Goal: Use online tool/utility: Utilize a website feature to perform a specific function

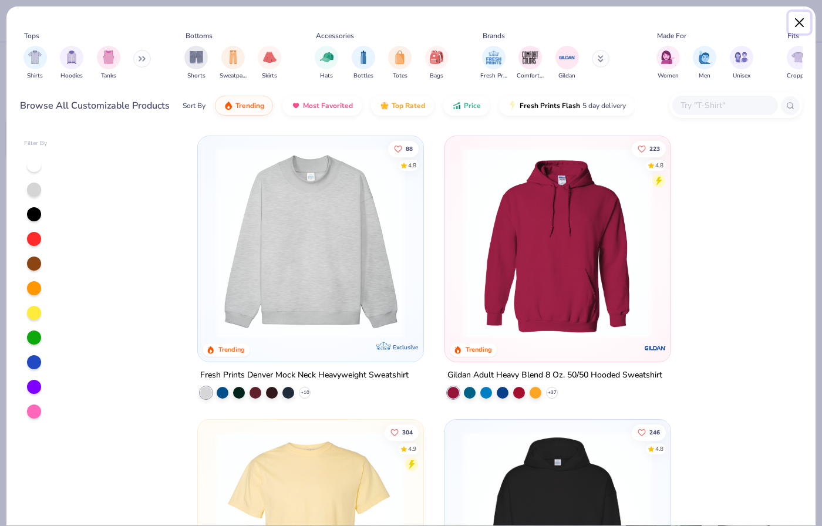
click at [796, 25] on button "Close" at bounding box center [799, 23] width 22 height 22
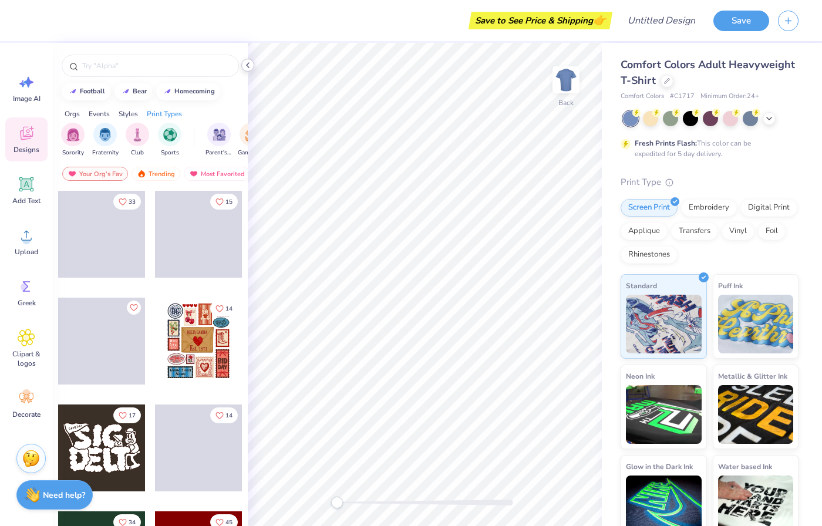
click at [245, 61] on icon at bounding box center [247, 64] width 9 height 9
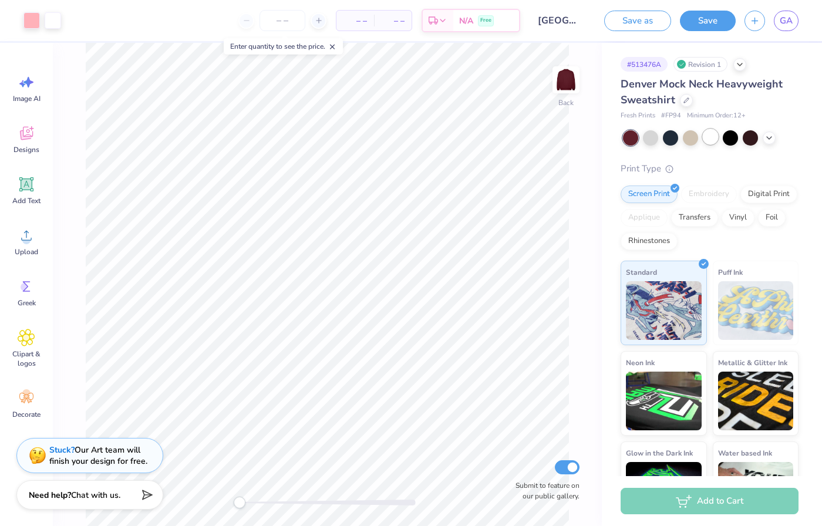
click at [716, 136] on div at bounding box center [710, 136] width 15 height 15
click at [349, 19] on span "– –" at bounding box center [354, 21] width 23 height 12
click at [362, 19] on span "– –" at bounding box center [354, 21] width 23 height 12
click at [365, 18] on span "– –" at bounding box center [354, 21] width 23 height 12
click at [581, 17] on input "University of Pittsburgh : Gilli Aronson" at bounding box center [558, 20] width 58 height 23
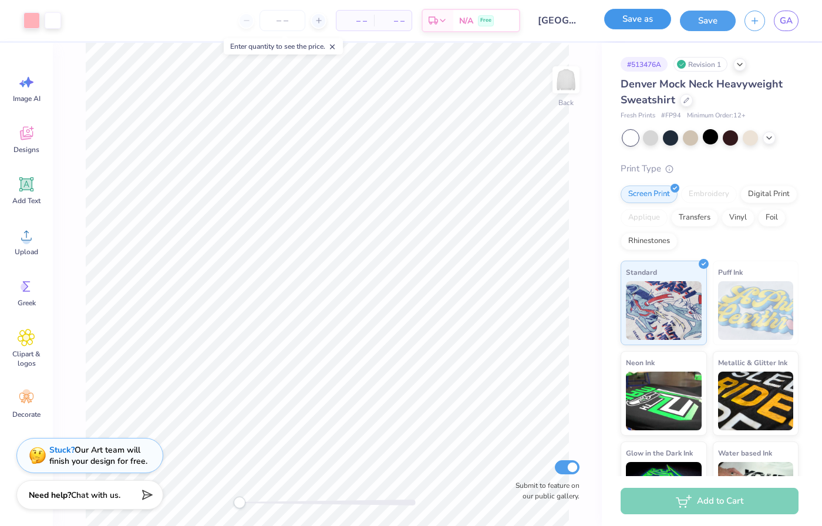
click at [627, 18] on button "Save as" at bounding box center [637, 19] width 67 height 21
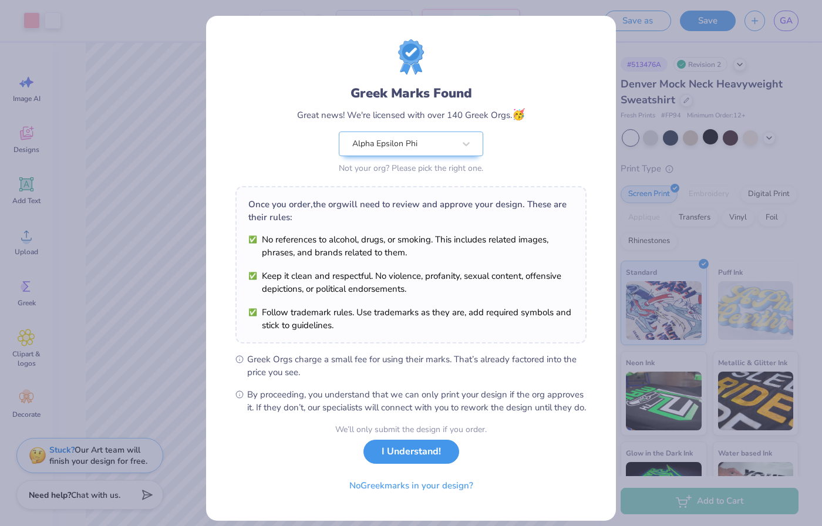
click at [402, 464] on button "I Understand!" at bounding box center [411, 452] width 96 height 24
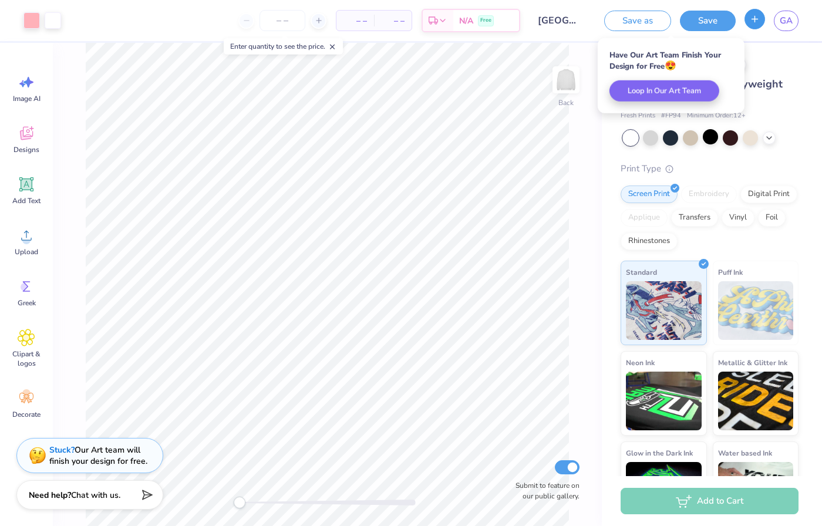
click at [755, 26] on button "button" at bounding box center [754, 19] width 21 height 21
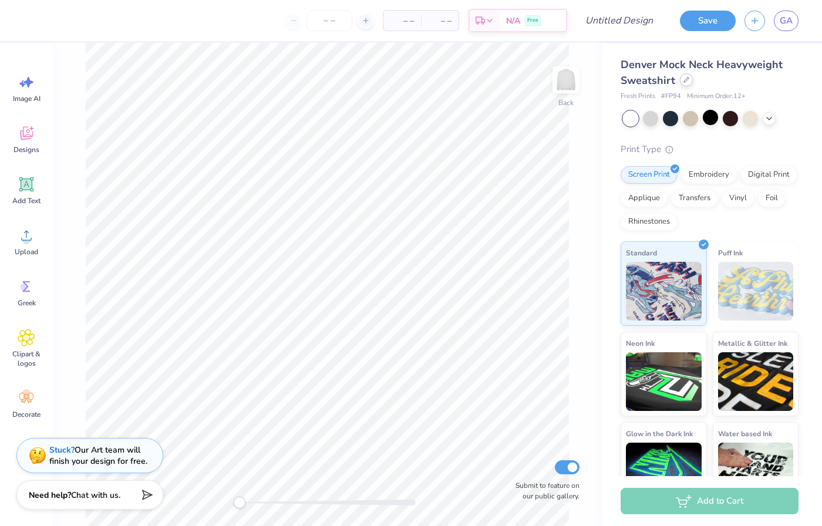
click at [685, 79] on icon at bounding box center [686, 80] width 6 height 6
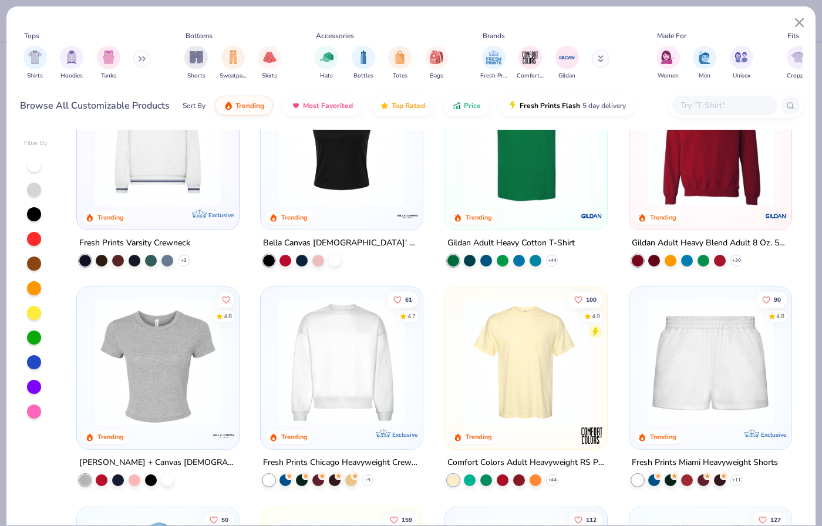
scroll to position [505, 0]
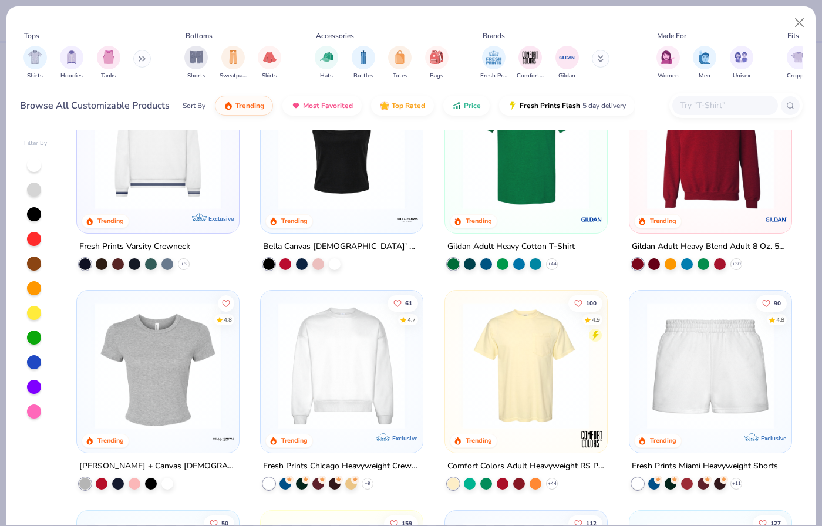
click at [338, 382] on img at bounding box center [341, 365] width 139 height 127
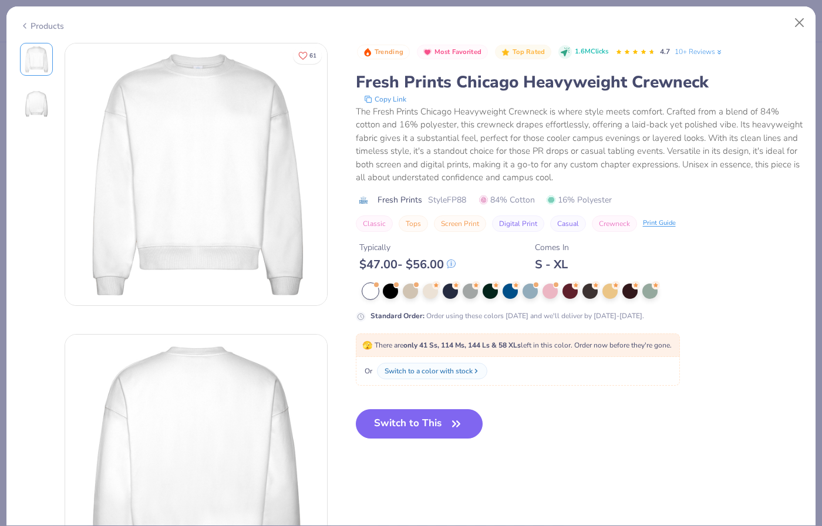
click at [21, 21] on icon at bounding box center [24, 26] width 9 height 14
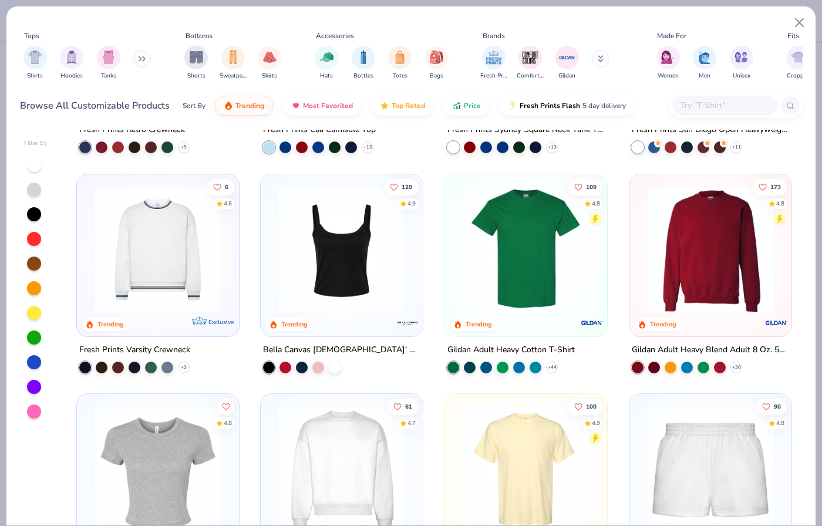
scroll to position [318, 0]
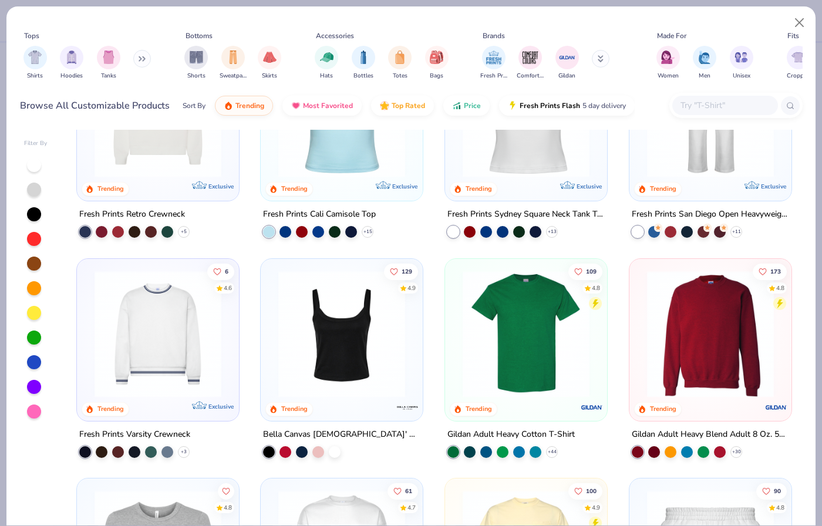
click at [703, 348] on img at bounding box center [710, 333] width 139 height 127
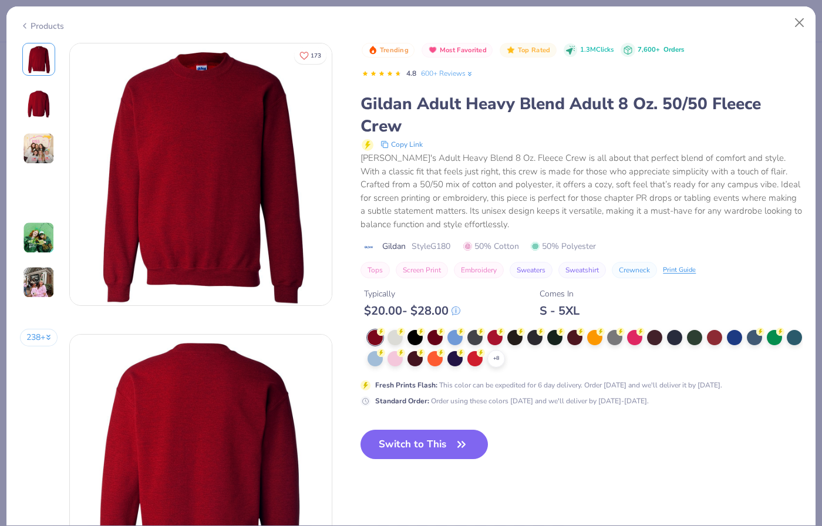
click at [396, 308] on div "$ 20.00 - $ 28.00" at bounding box center [412, 310] width 96 height 15
click at [396, 334] on div at bounding box center [394, 336] width 15 height 15
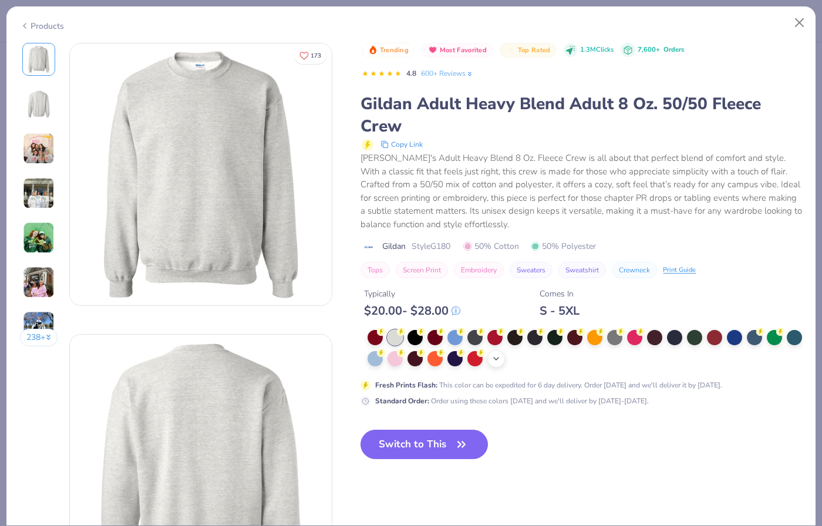
click at [498, 359] on icon at bounding box center [495, 358] width 9 height 9
click at [660, 361] on div at bounding box center [584, 349] width 434 height 38
click at [611, 358] on div at bounding box center [614, 357] width 15 height 15
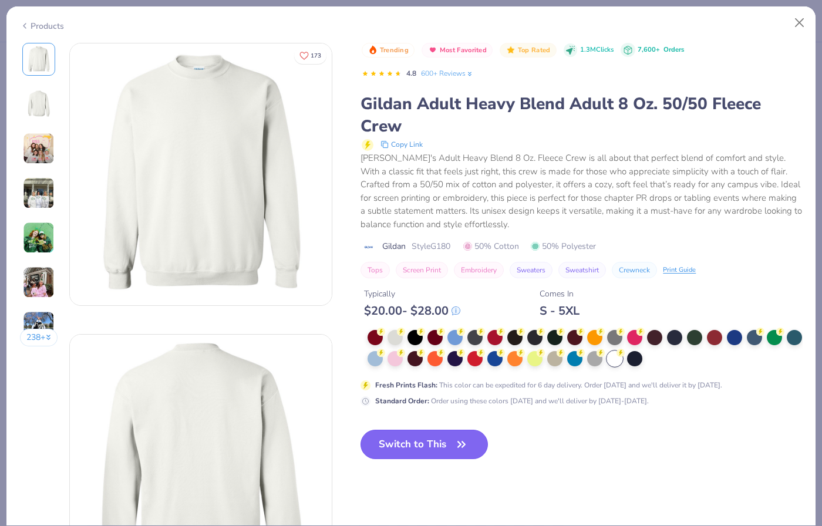
click at [429, 444] on button "Switch to This" at bounding box center [423, 444] width 127 height 29
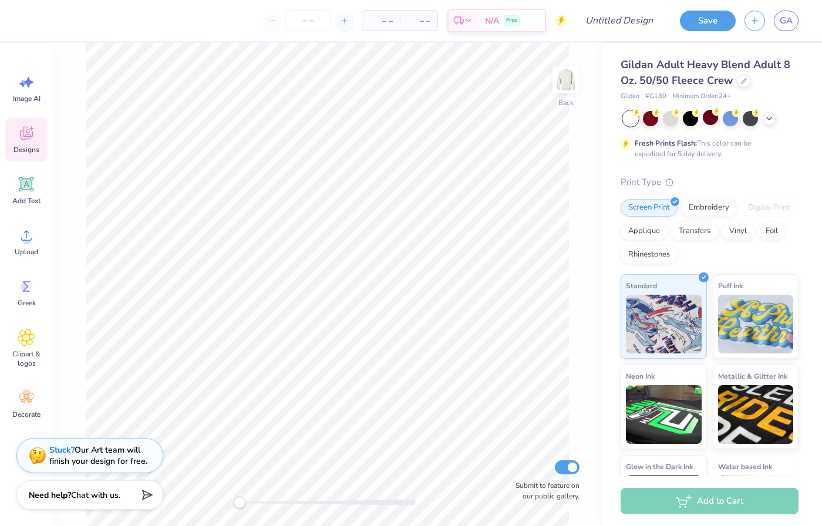
click at [27, 147] on span "Designs" at bounding box center [27, 149] width 26 height 9
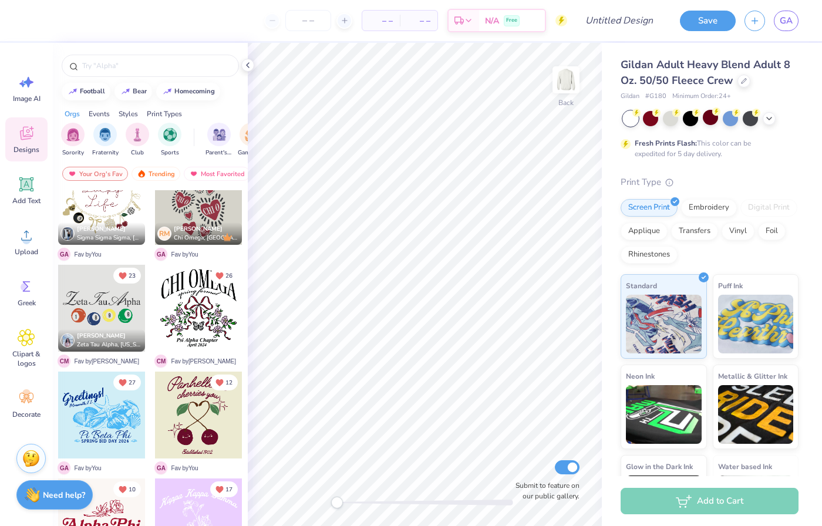
scroll to position [949, 0]
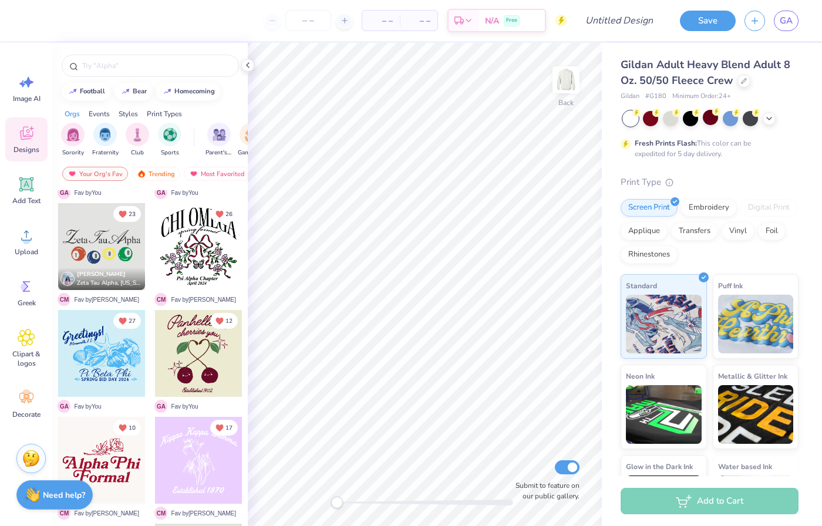
click at [101, 110] on div "Events" at bounding box center [99, 114] width 21 height 11
click at [163, 137] on div "filter for Philanthropy" at bounding box center [169, 133] width 23 height 23
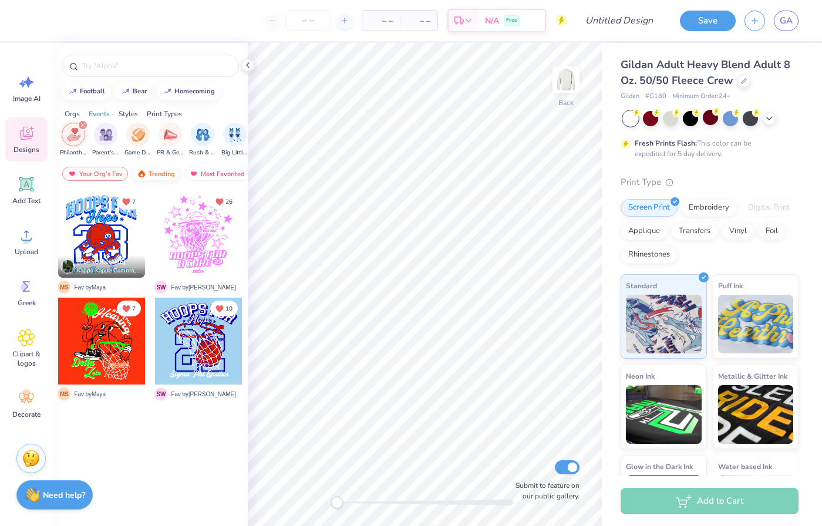
click at [155, 171] on div "Trending" at bounding box center [155, 174] width 49 height 14
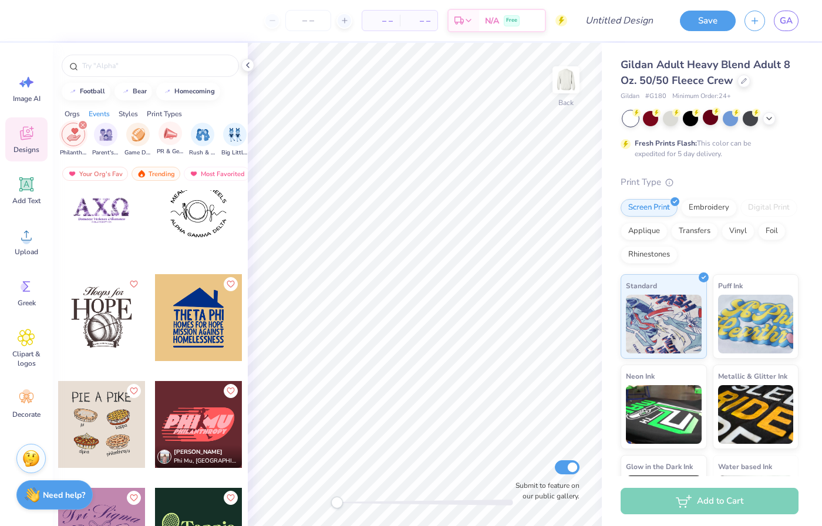
scroll to position [1133, 0]
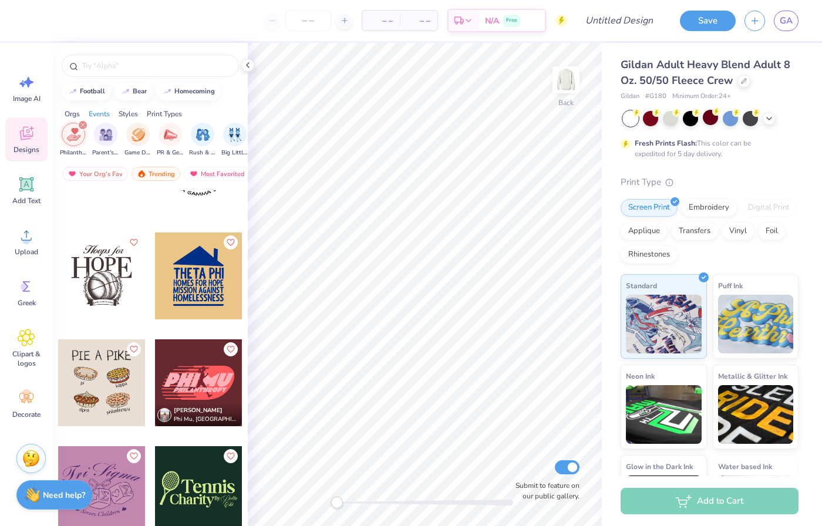
click at [78, 125] on div "filter for Philanthropy" at bounding box center [82, 125] width 11 height 11
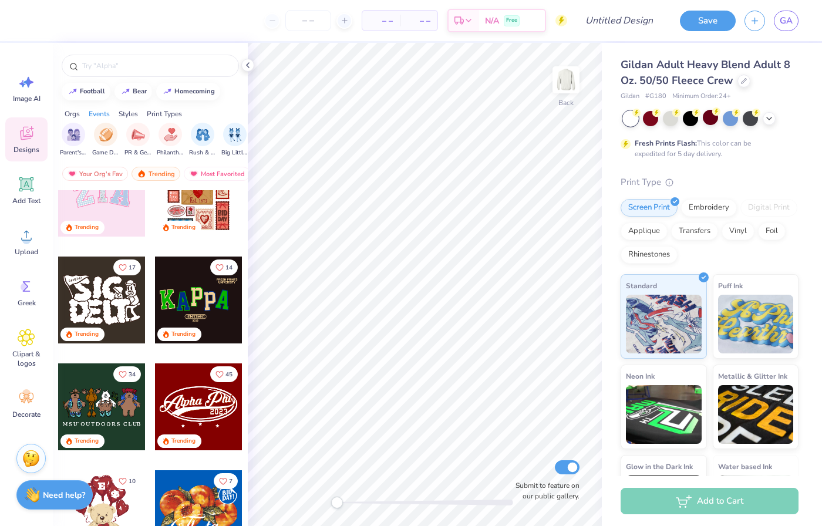
scroll to position [99, 0]
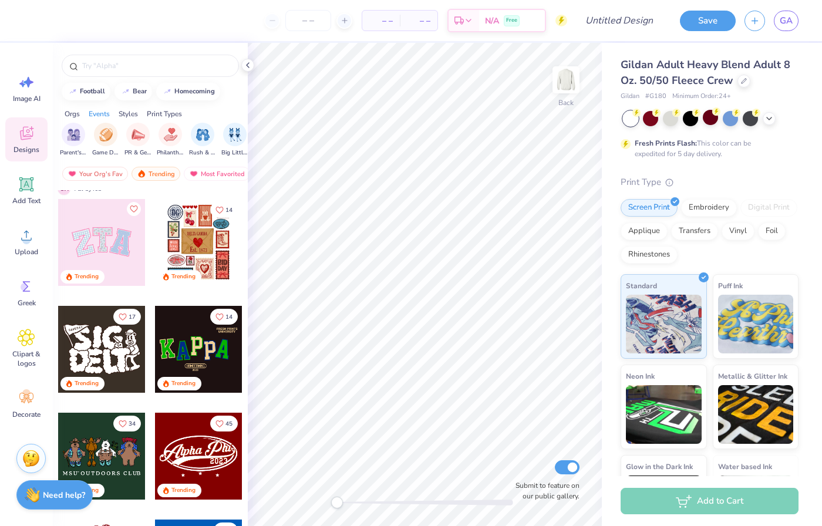
click at [95, 245] on div at bounding box center [101, 242] width 87 height 87
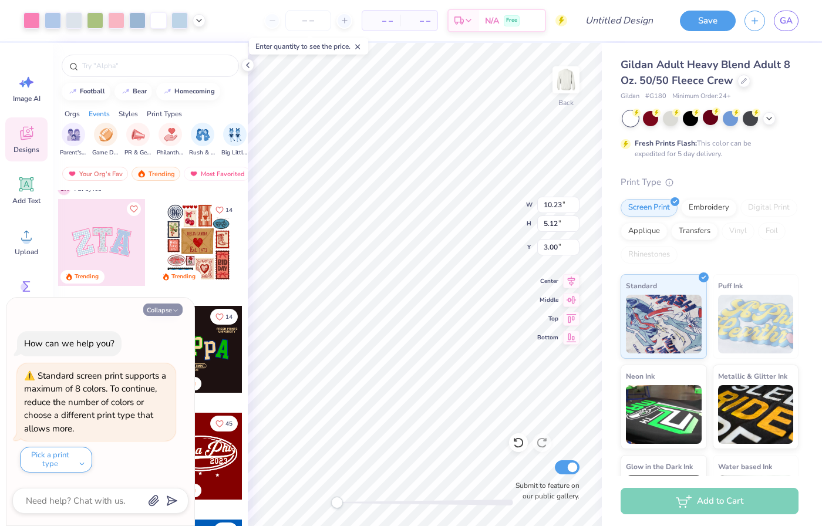
click at [166, 310] on button "Collapse" at bounding box center [162, 309] width 39 height 12
type textarea "x"
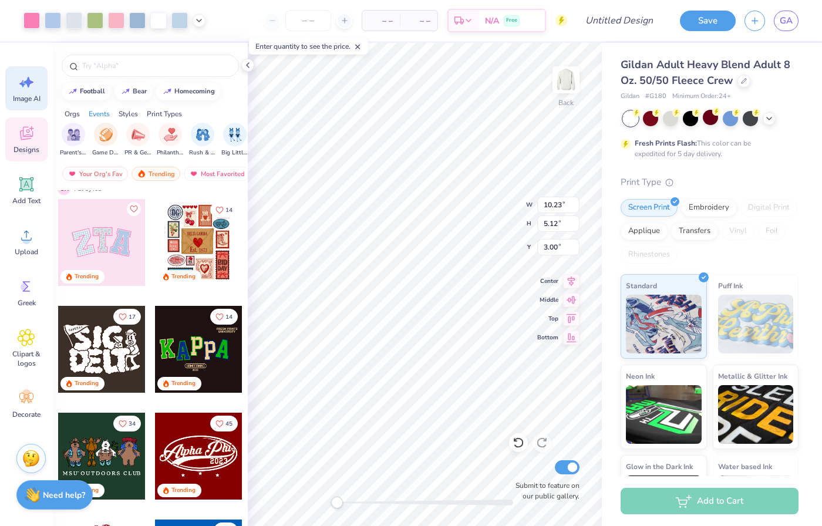
click at [39, 80] on div "Image AI" at bounding box center [26, 88] width 42 height 44
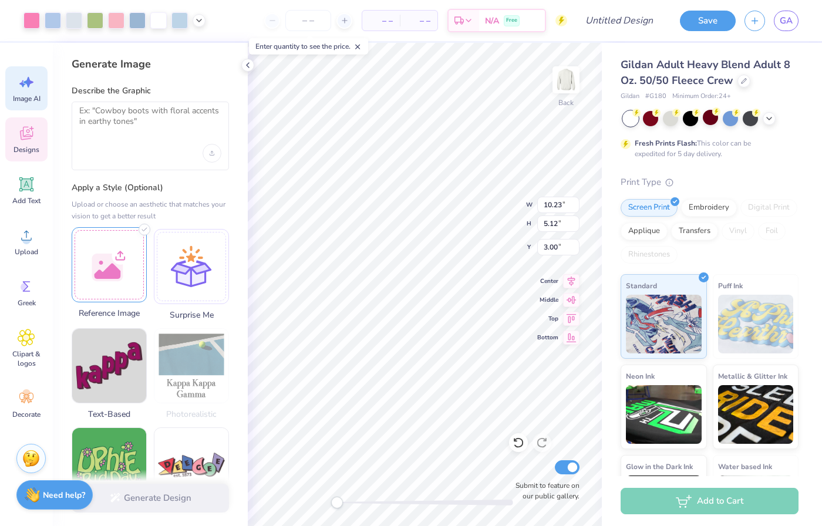
click at [109, 280] on div at bounding box center [109, 264] width 75 height 75
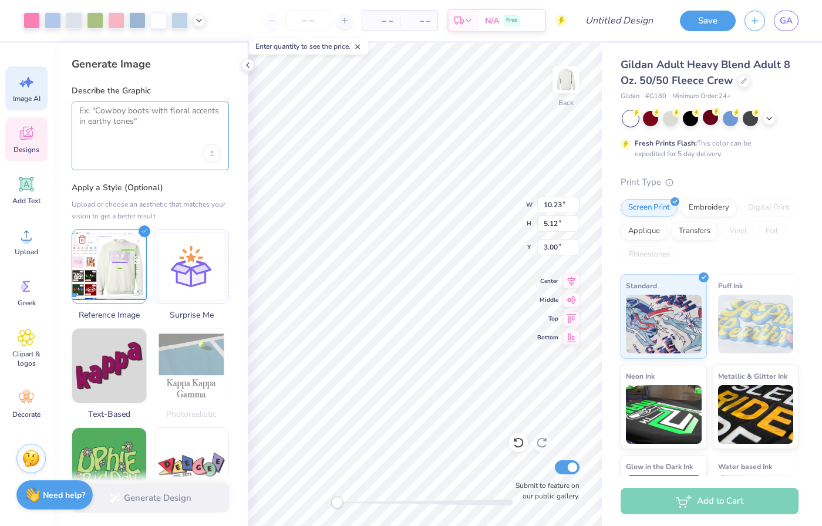
click at [146, 114] on textarea at bounding box center [150, 120] width 142 height 29
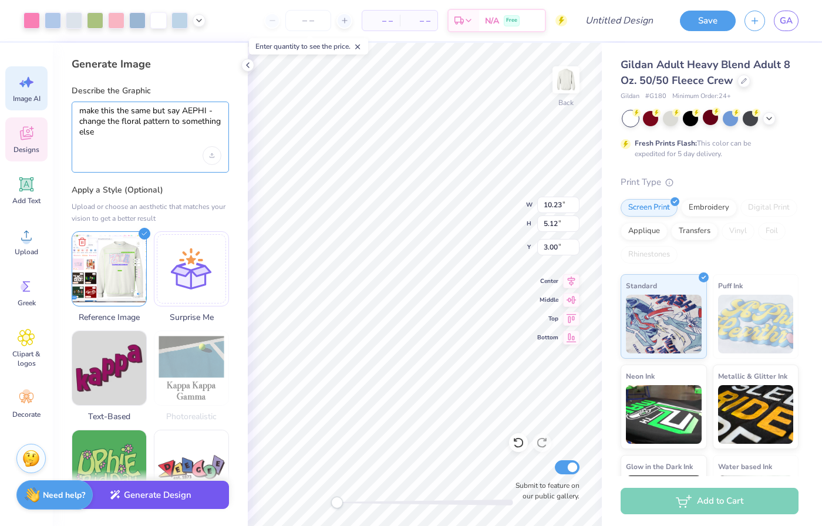
type textarea "make this the same but say AEPHI - change the floral pattern to something else"
click at [154, 502] on button "Generate Design" at bounding box center [150, 495] width 157 height 29
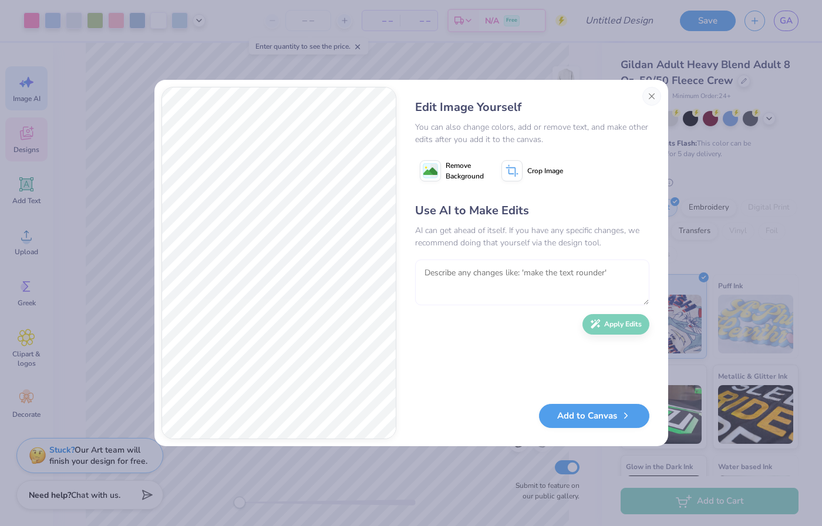
click at [480, 289] on textarea at bounding box center [532, 282] width 234 height 46
click at [459, 278] on textarea at bounding box center [532, 282] width 234 height 46
click at [489, 272] on textarea "To enrich screen reader interactions, please activate Accessibility in Grammarl…" at bounding box center [532, 282] width 234 height 46
click at [490, 296] on textarea "To enrich screen reader interactions, please activate Accessibility in Grammarl…" at bounding box center [532, 282] width 234 height 46
click at [650, 95] on button "Close" at bounding box center [651, 96] width 19 height 19
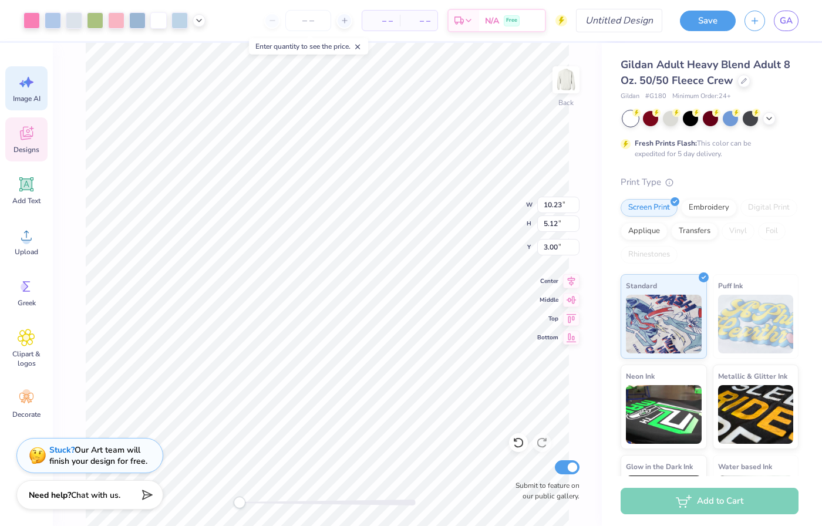
scroll to position [0, 26]
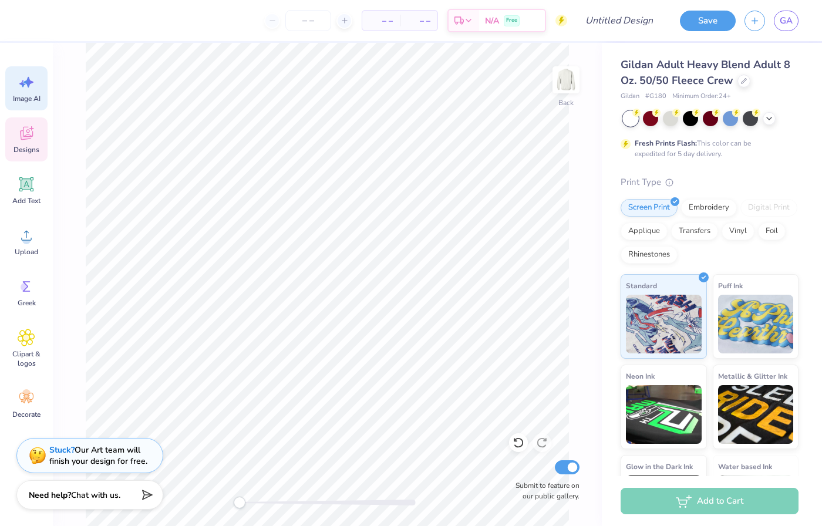
click at [19, 144] on div "Designs" at bounding box center [26, 139] width 42 height 44
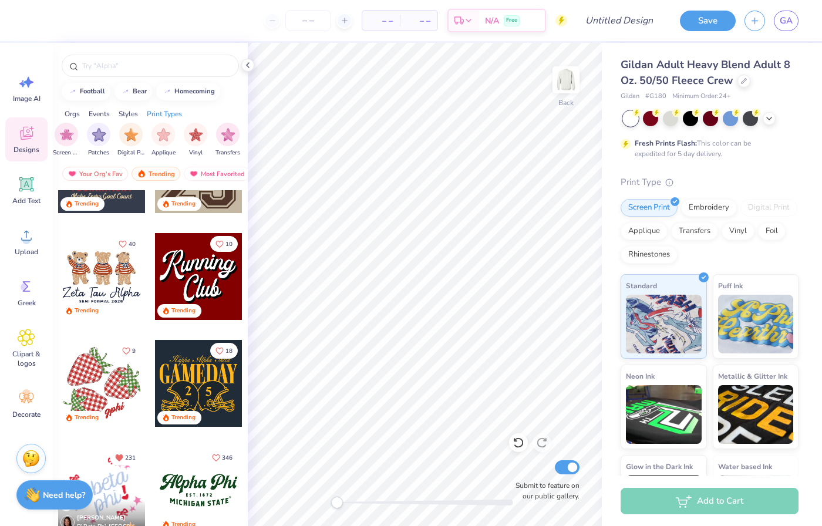
scroll to position [1236, 0]
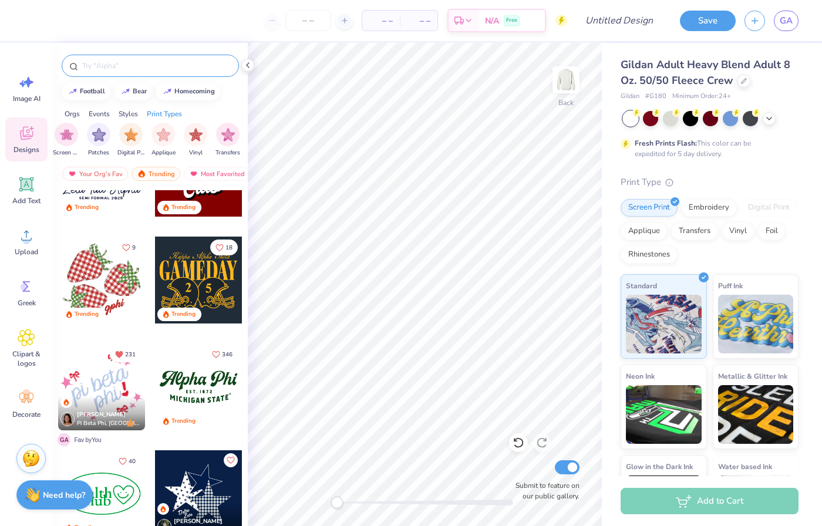
click at [150, 61] on input "text" at bounding box center [156, 66] width 150 height 12
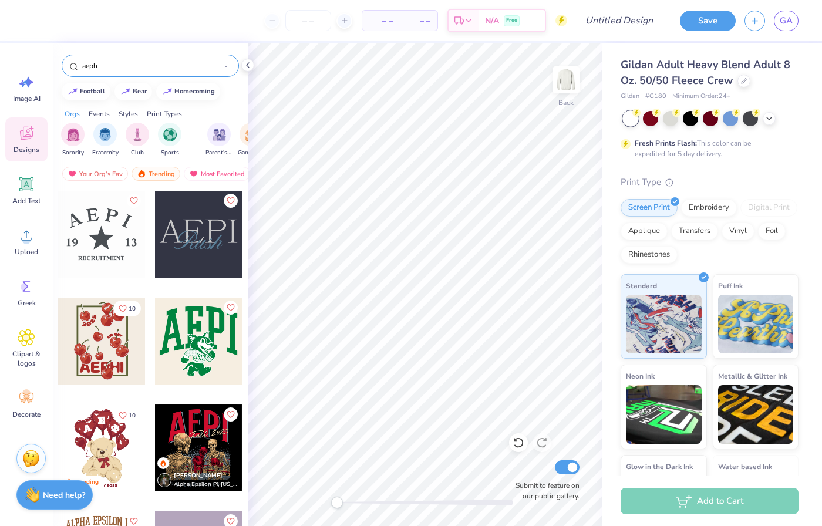
type input "aephi"
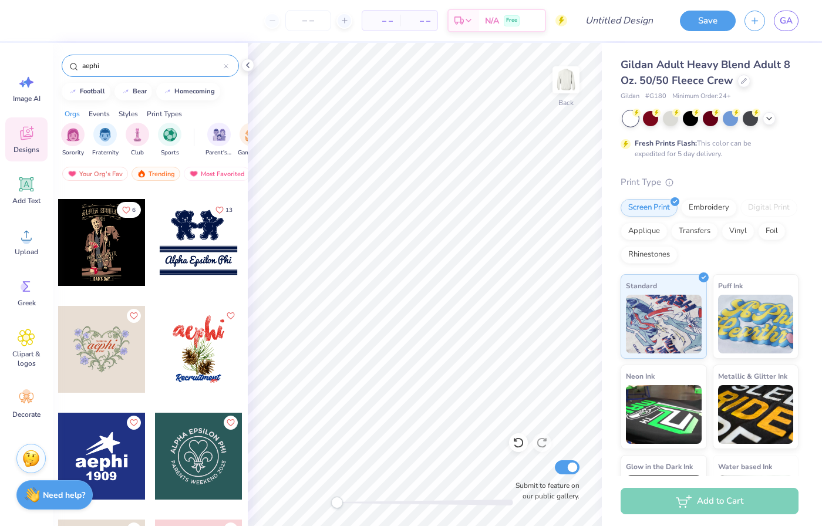
scroll to position [659, 0]
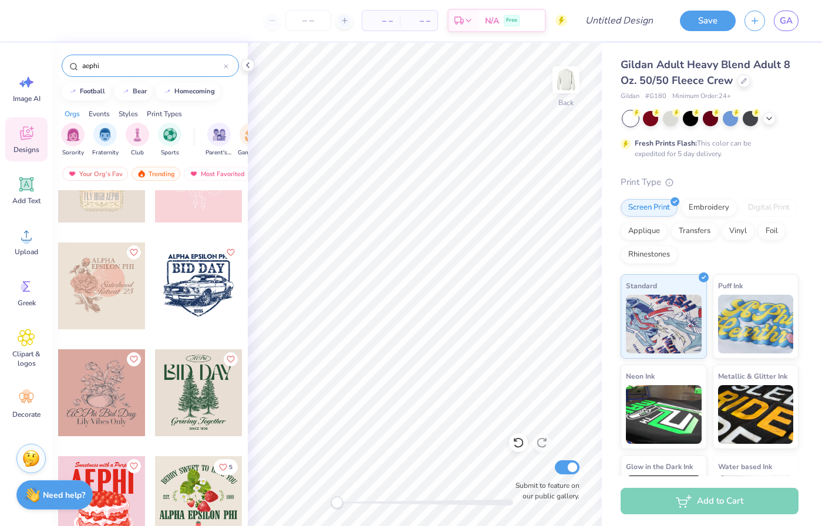
scroll to position [1025, 0]
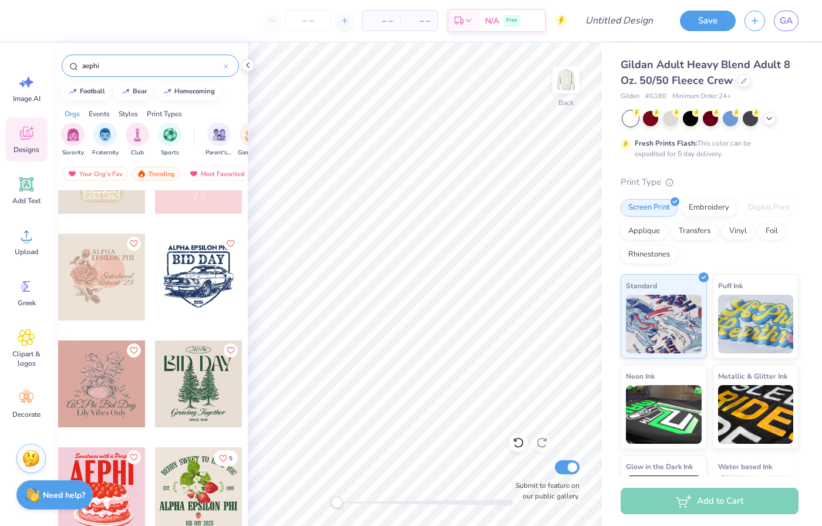
type input "aephi"
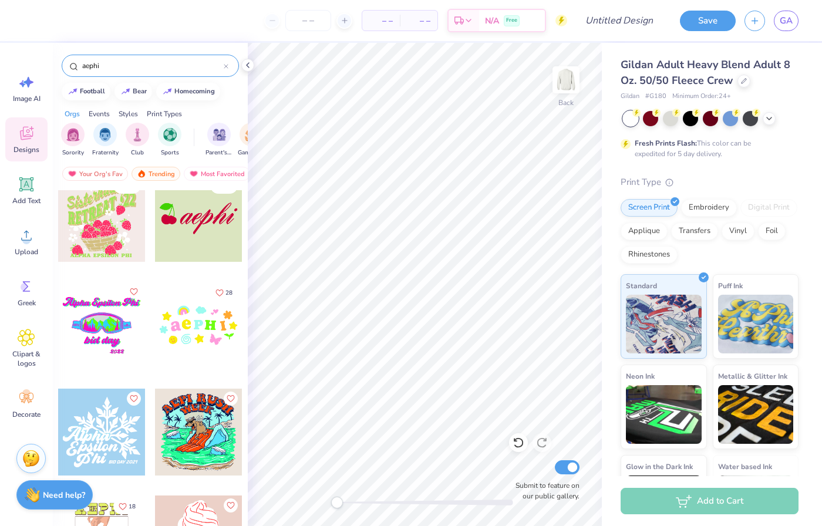
scroll to position [4087, 0]
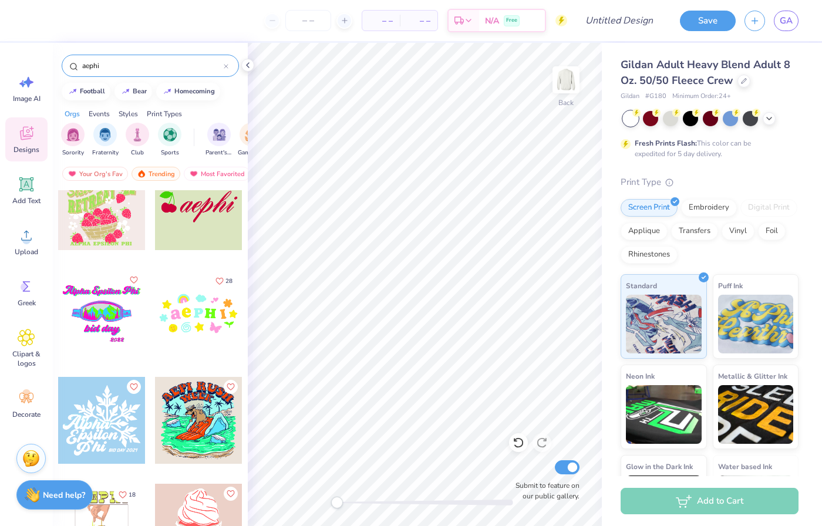
click at [120, 63] on input "aephi" at bounding box center [152, 66] width 143 height 12
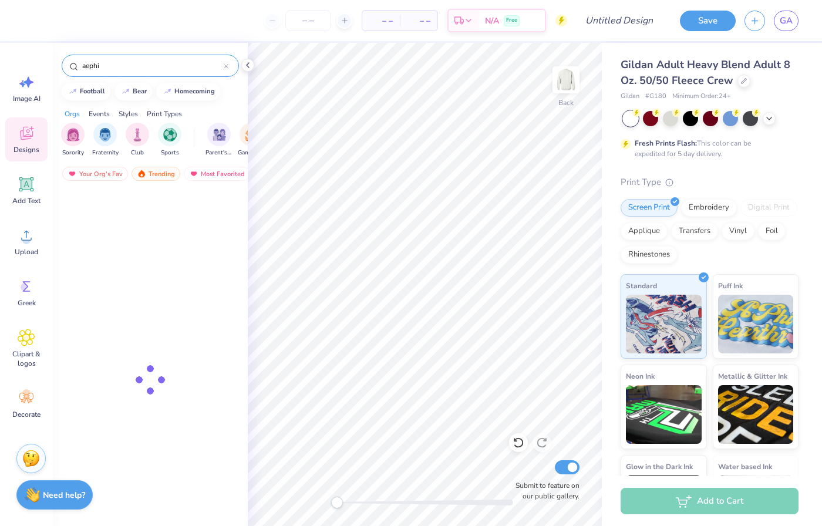
click at [120, 63] on input "aephi" at bounding box center [152, 66] width 143 height 12
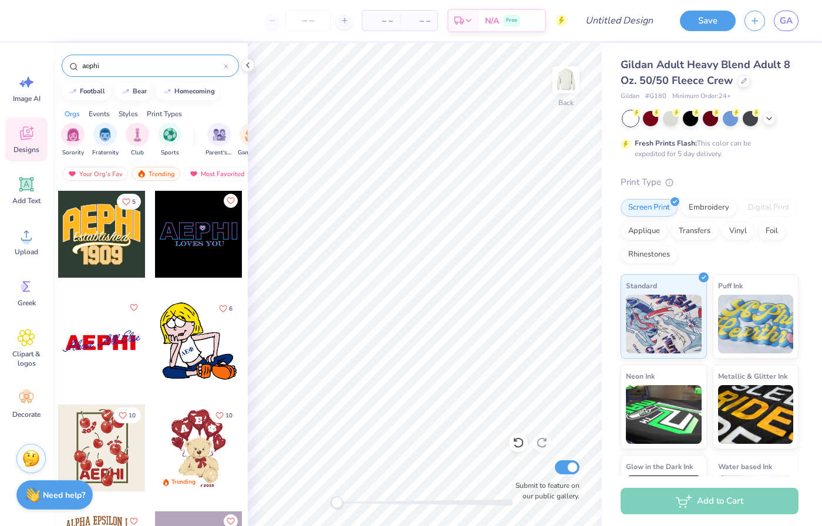
click at [120, 63] on input "aephi" at bounding box center [152, 66] width 143 height 12
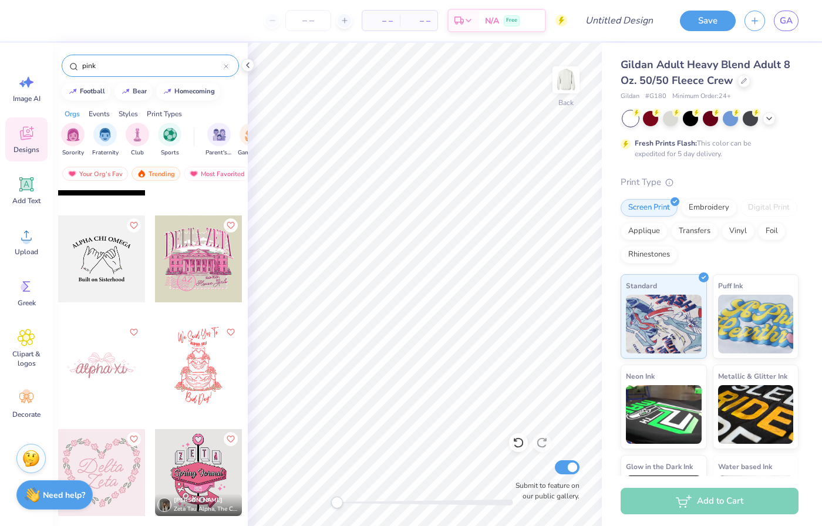
scroll to position [787, 0]
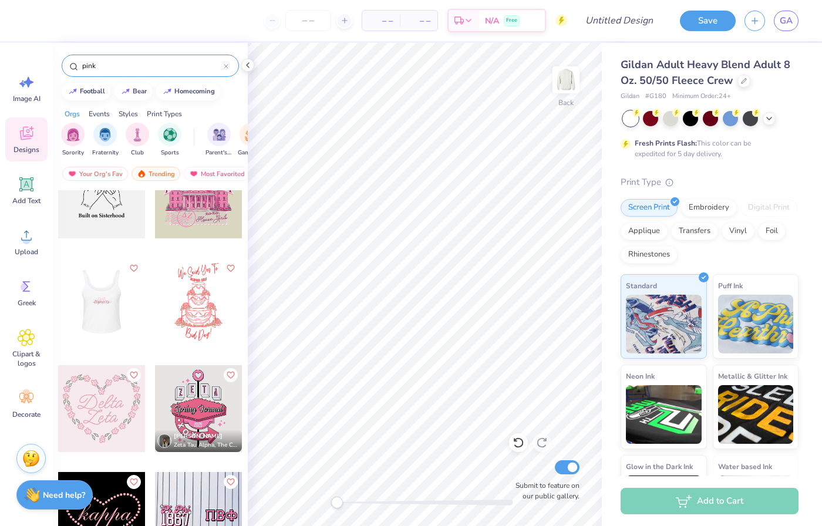
type input "pink"
click at [99, 311] on div at bounding box center [101, 301] width 261 height 87
